Goal: Navigation & Orientation: Find specific page/section

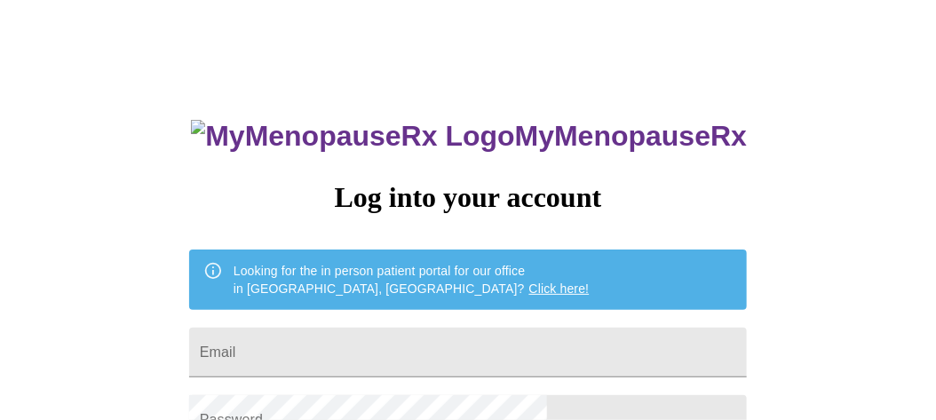
scroll to position [190, 0]
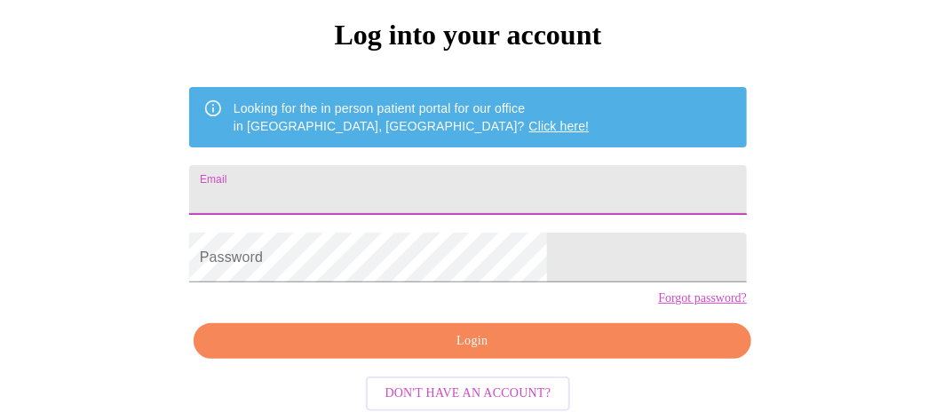
click at [346, 165] on input "Email" at bounding box center [468, 190] width 558 height 50
type input "[EMAIL_ADDRESS][DOMAIN_NAME]"
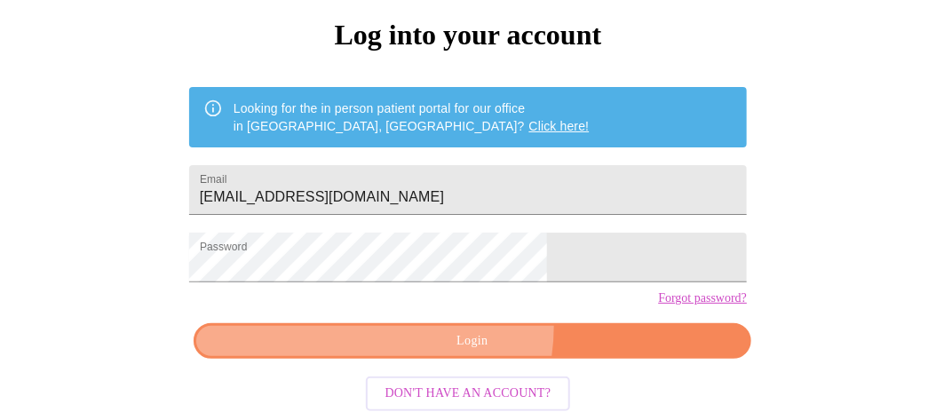
click at [424, 327] on button "Login" at bounding box center [473, 341] width 558 height 36
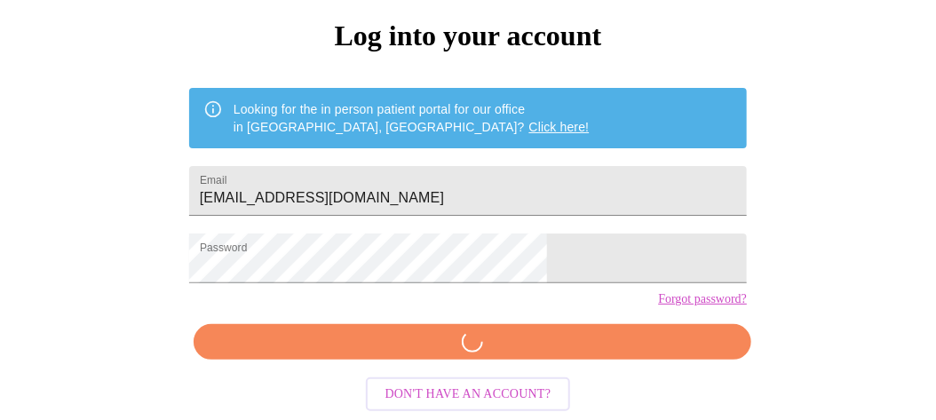
scroll to position [189, 0]
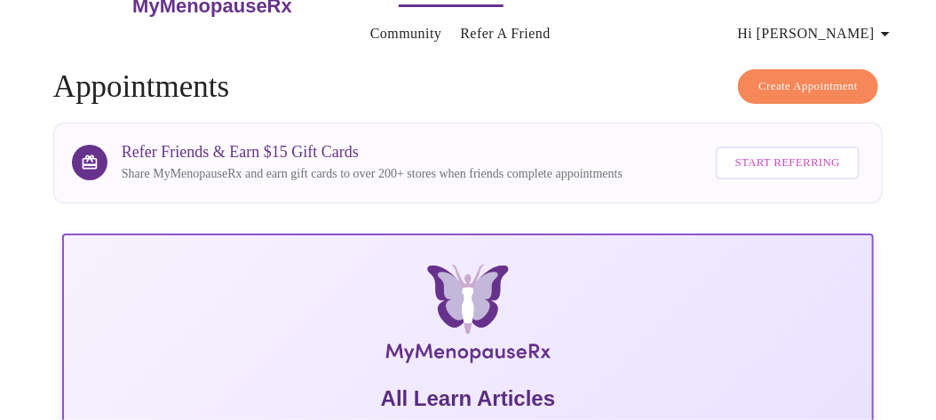
scroll to position [12, 0]
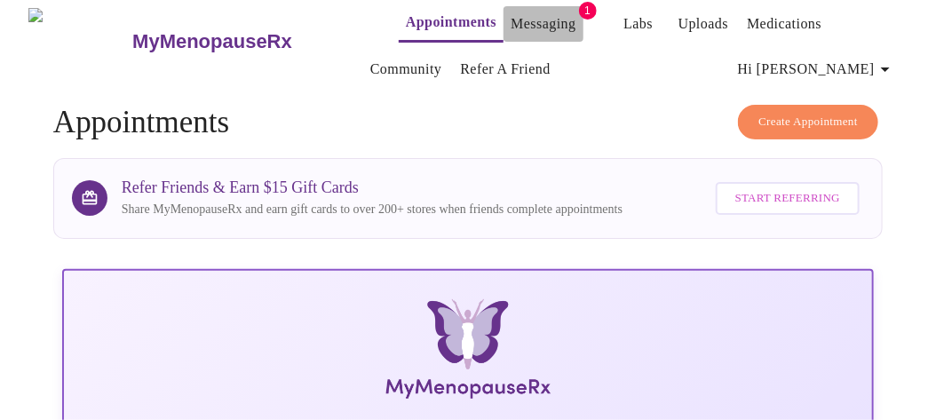
click at [511, 22] on link "Messaging" at bounding box center [543, 24] width 65 height 25
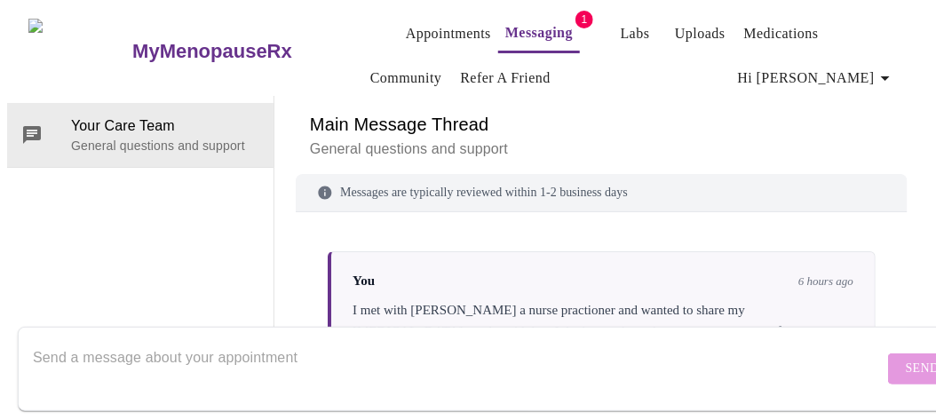
scroll to position [236, 0]
